Goal: Information Seeking & Learning: Learn about a topic

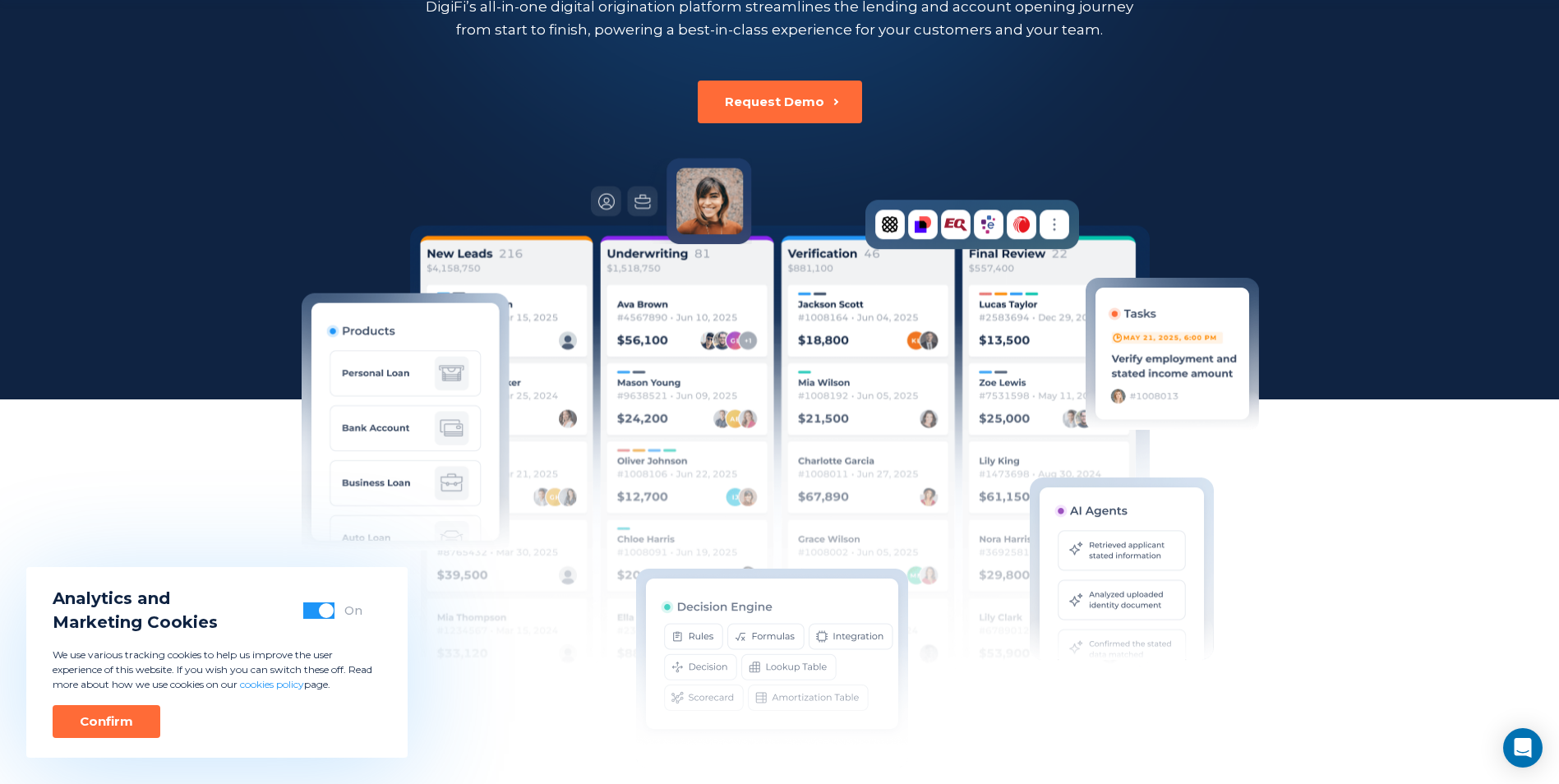
scroll to position [329, 0]
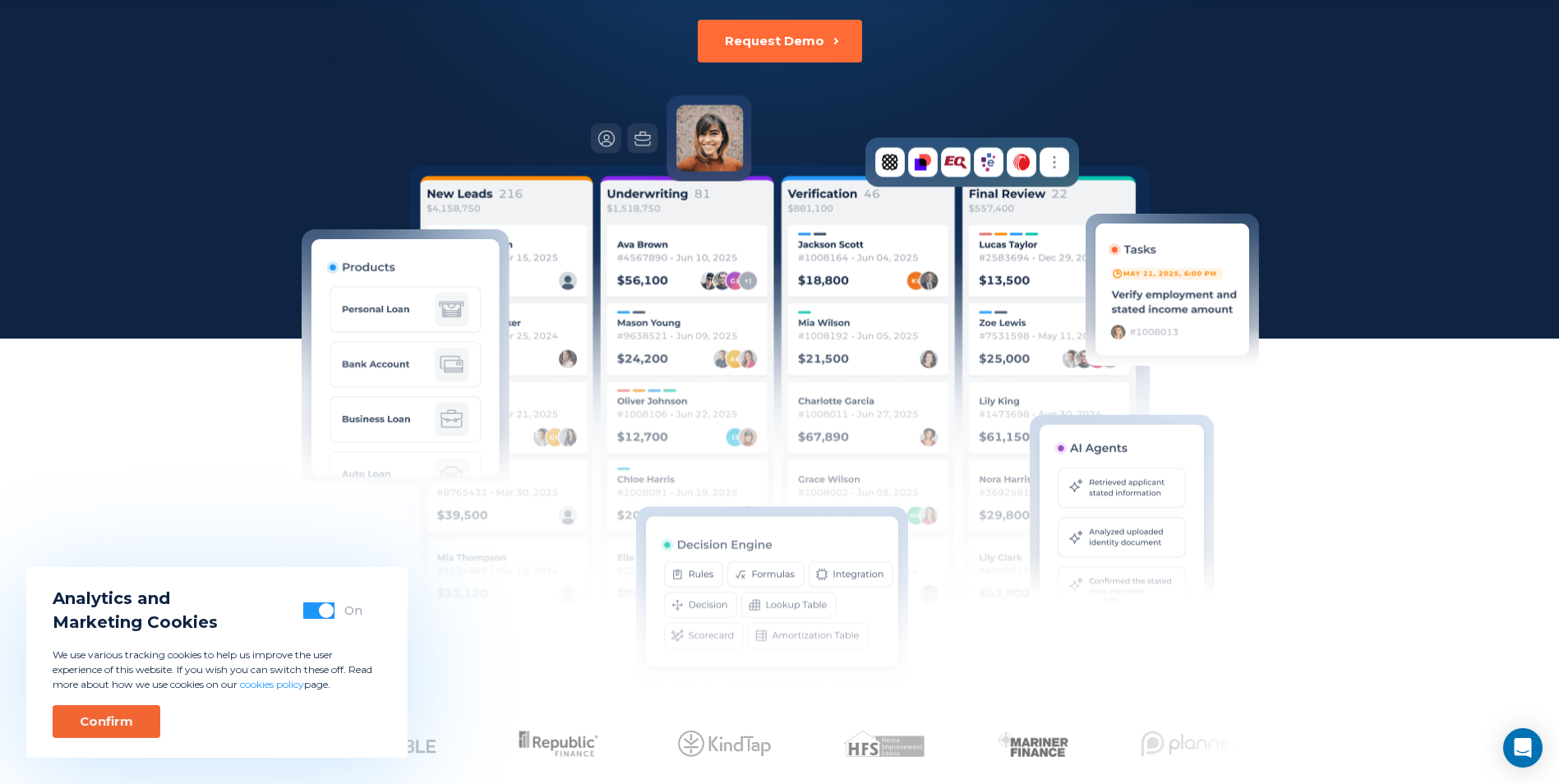
click at [93, 723] on div "Confirm" at bounding box center [107, 721] width 53 height 16
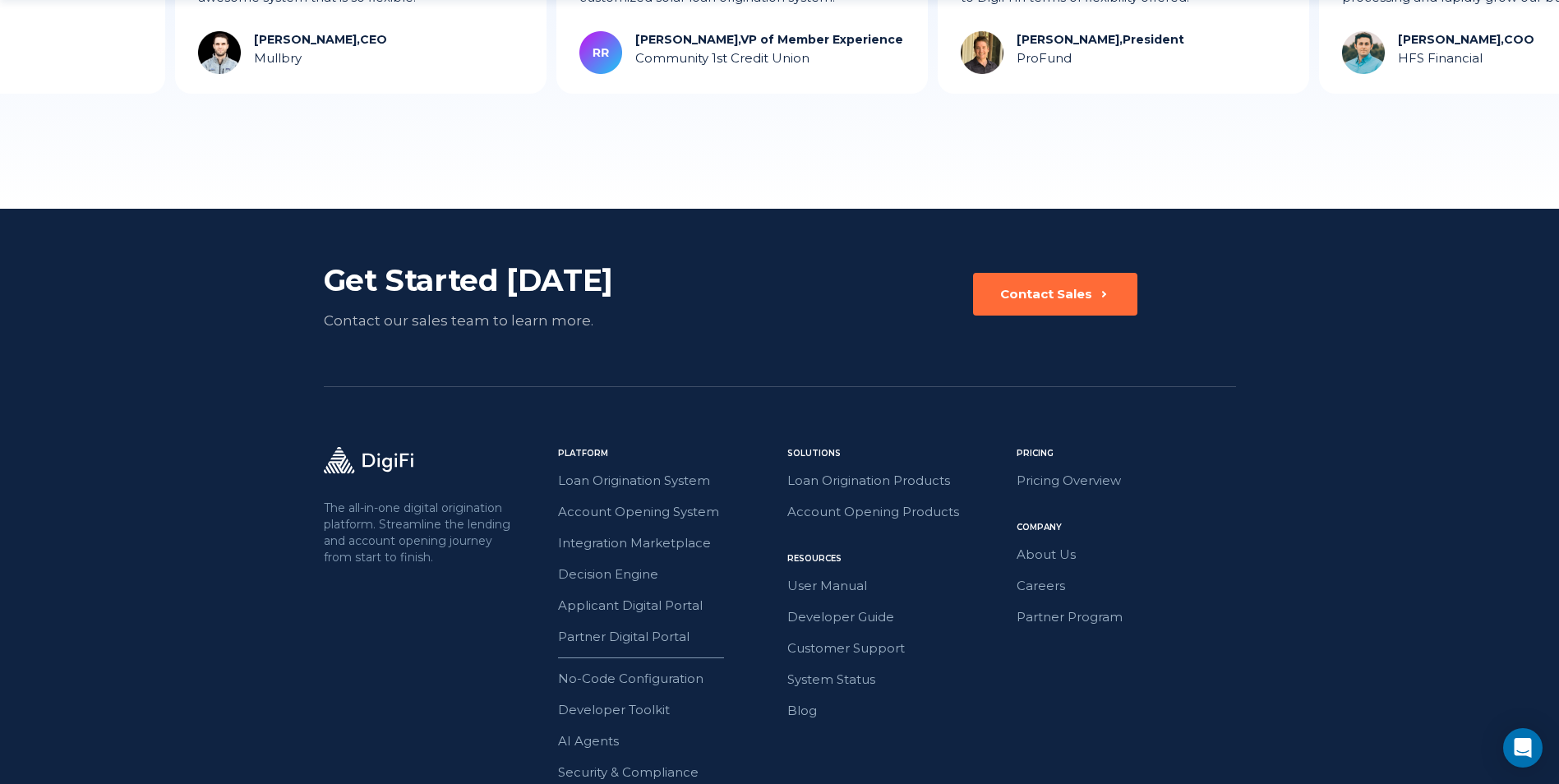
scroll to position [4546, 0]
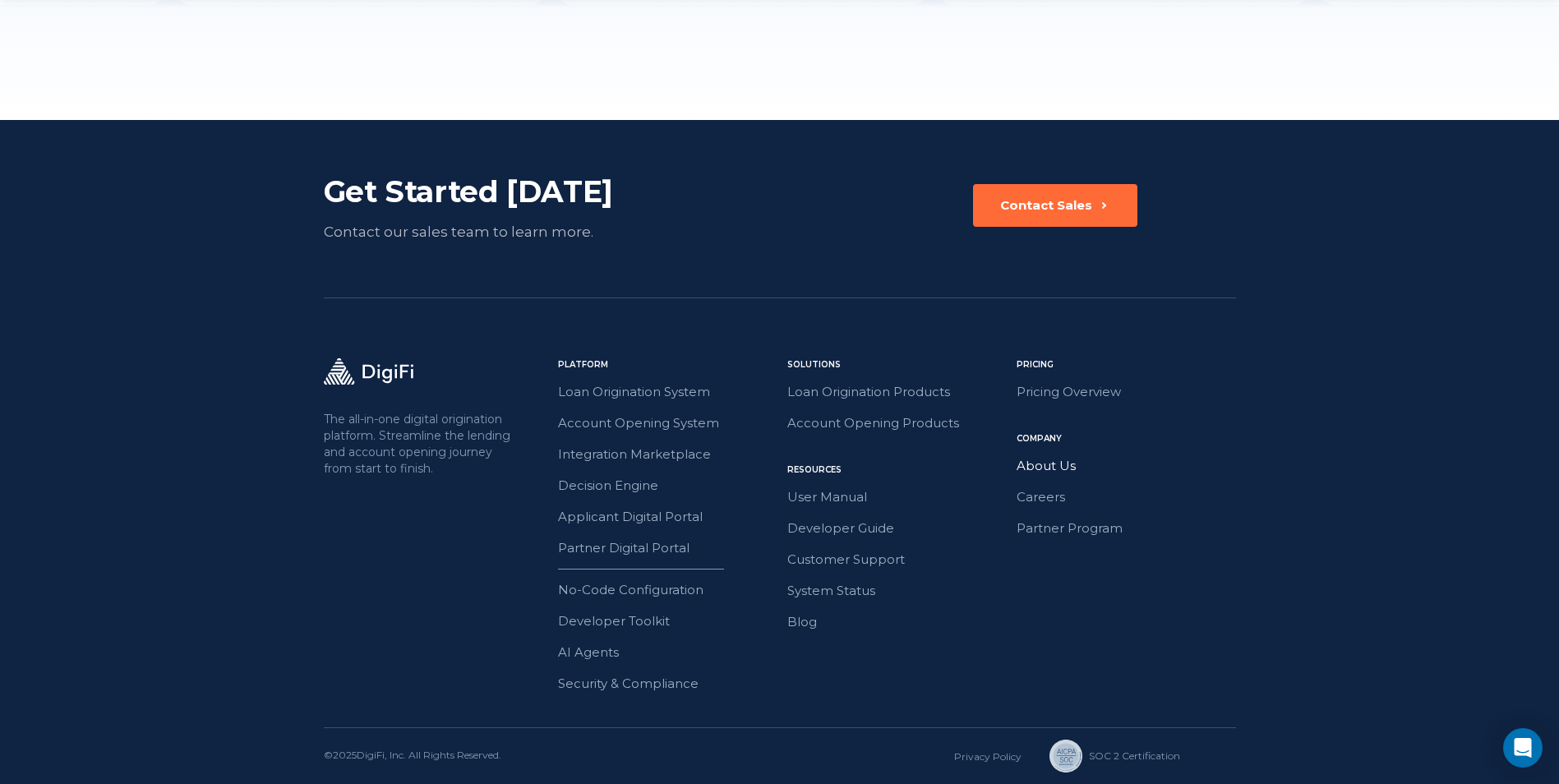
click at [1040, 458] on link "About Us" at bounding box center [1126, 466] width 220 height 22
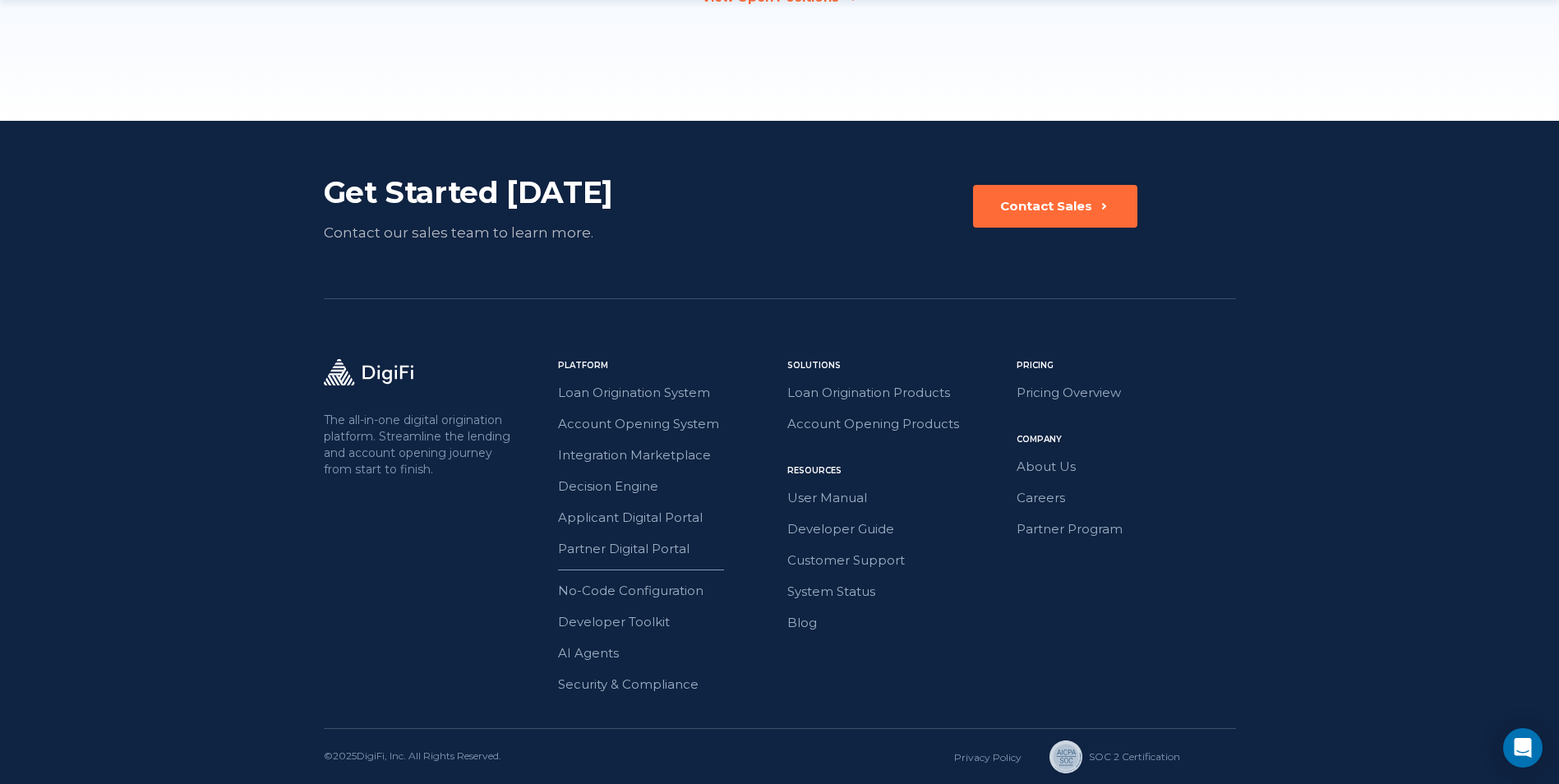
scroll to position [2528, 0]
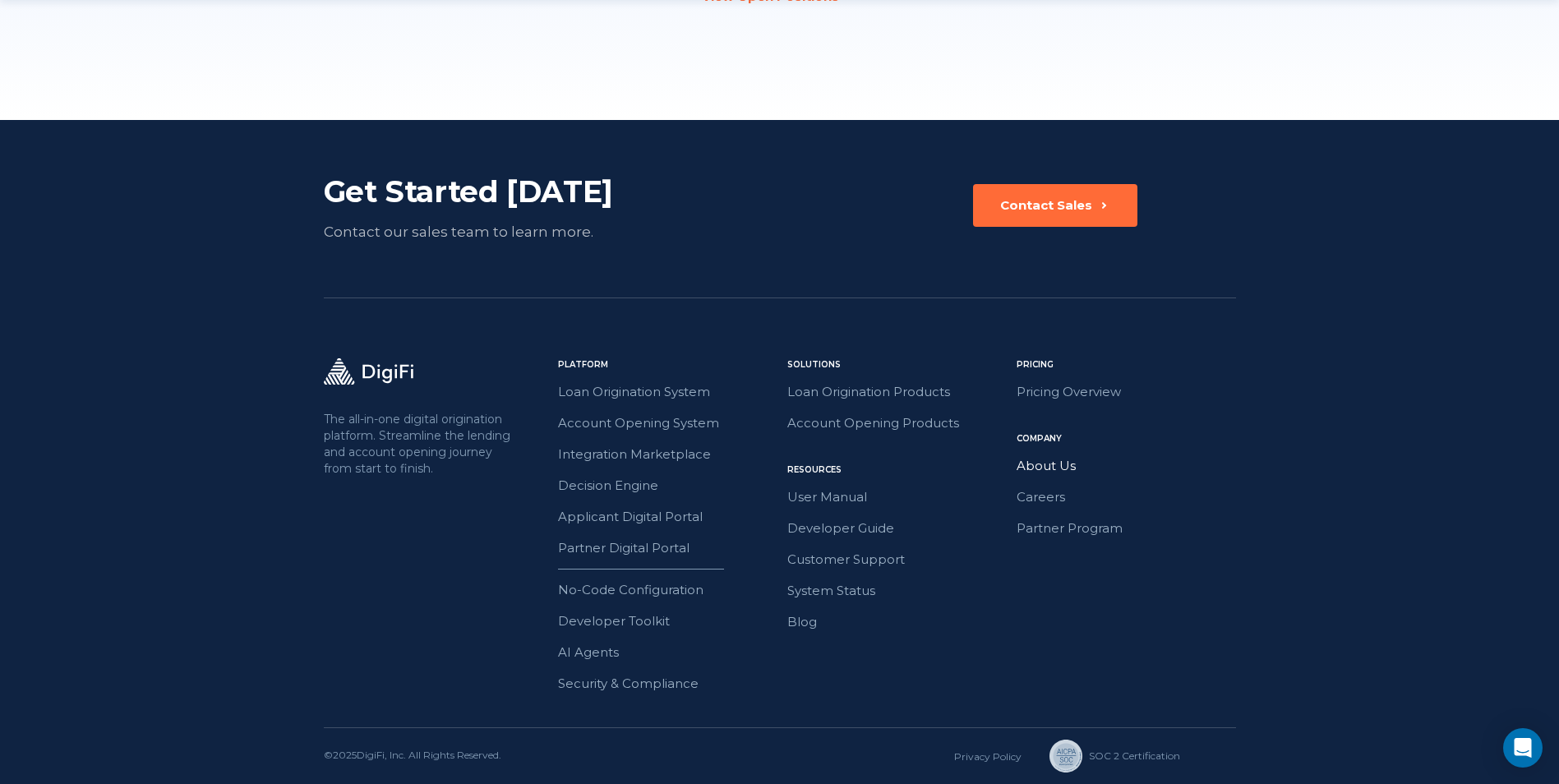
click at [1071, 471] on link "About Us" at bounding box center [1126, 466] width 220 height 22
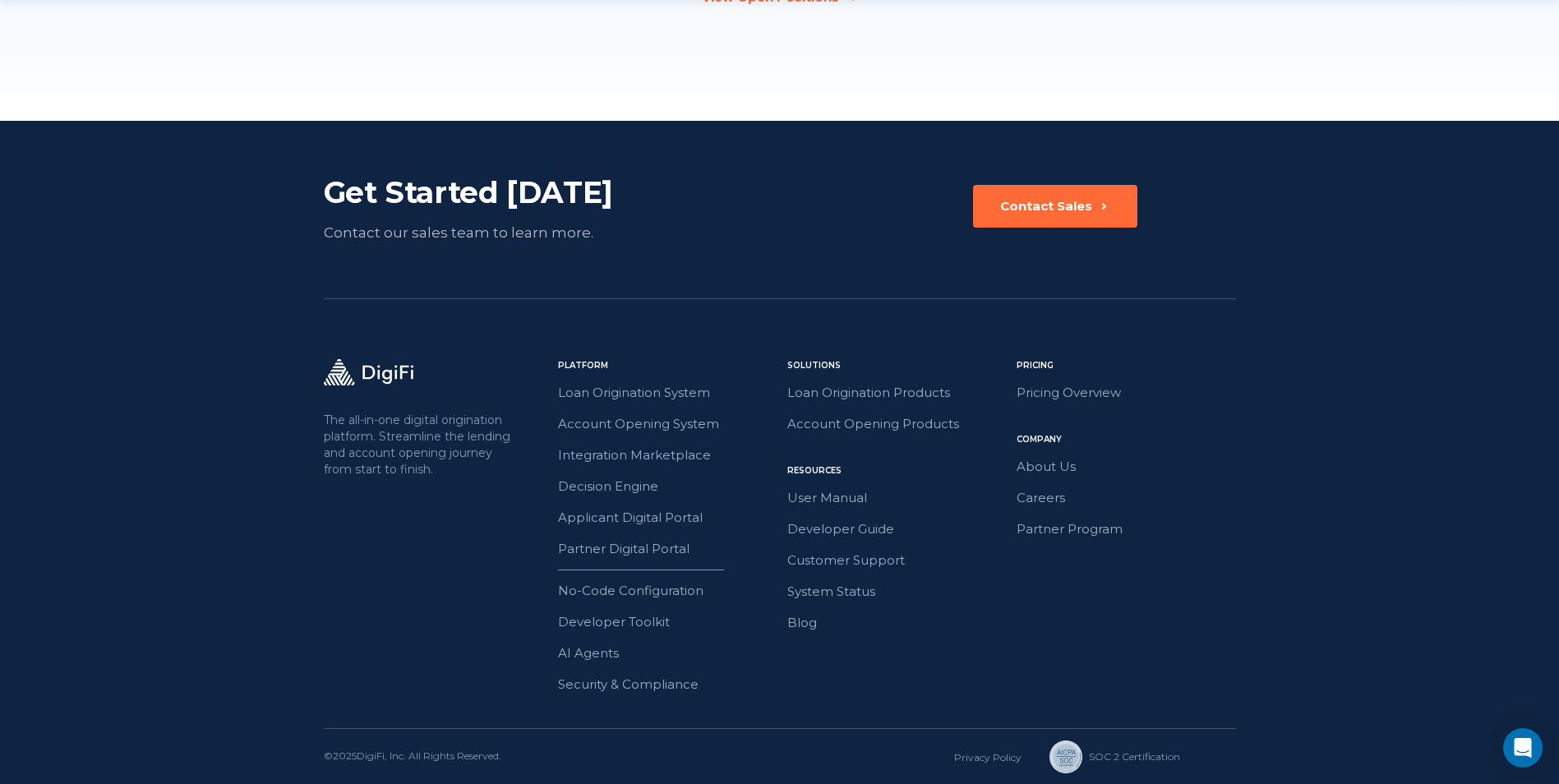
scroll to position [2528, 0]
